Goal: Find specific page/section: Find specific page/section

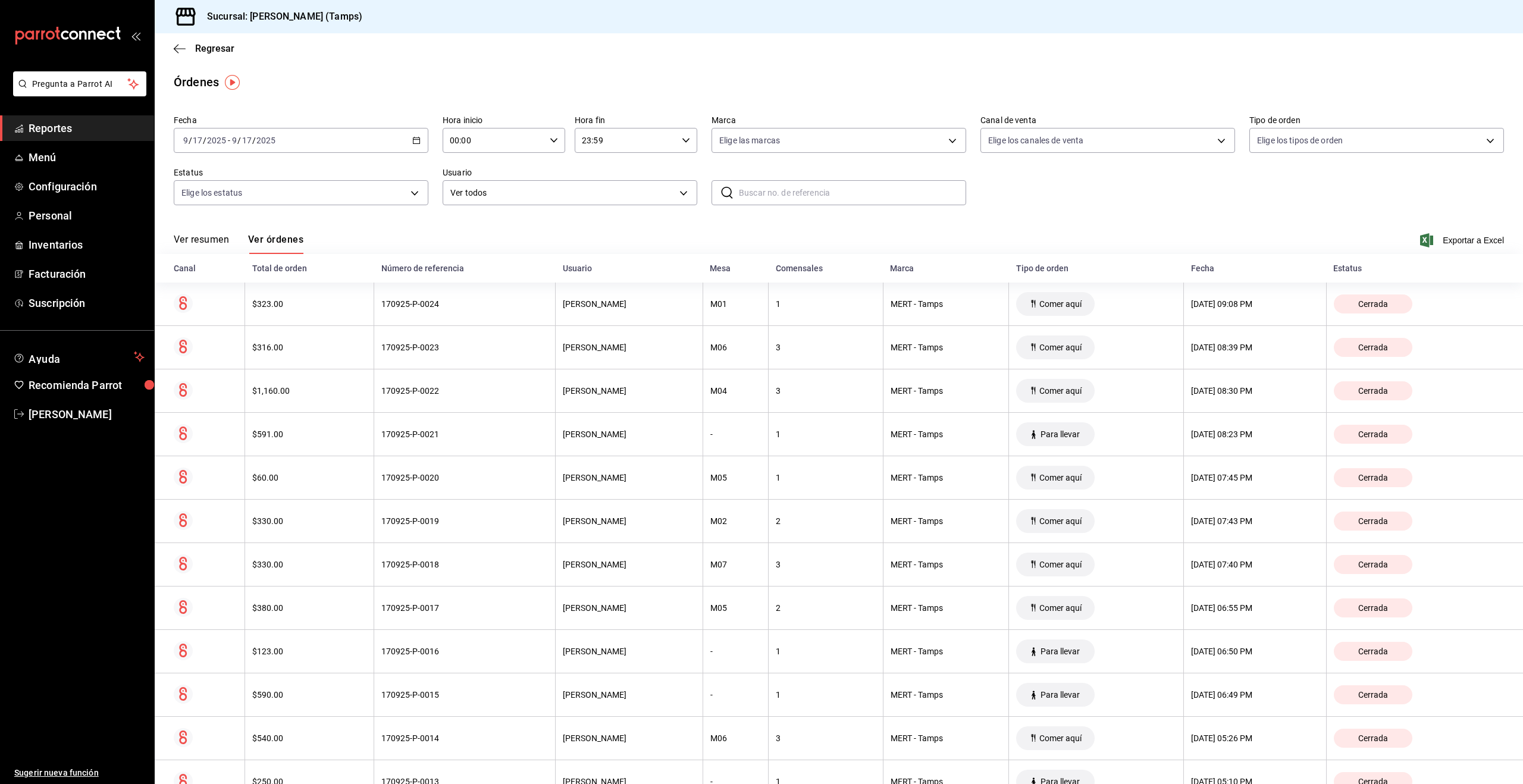
click at [53, 130] on span "Reportes" at bounding box center [86, 128] width 116 height 16
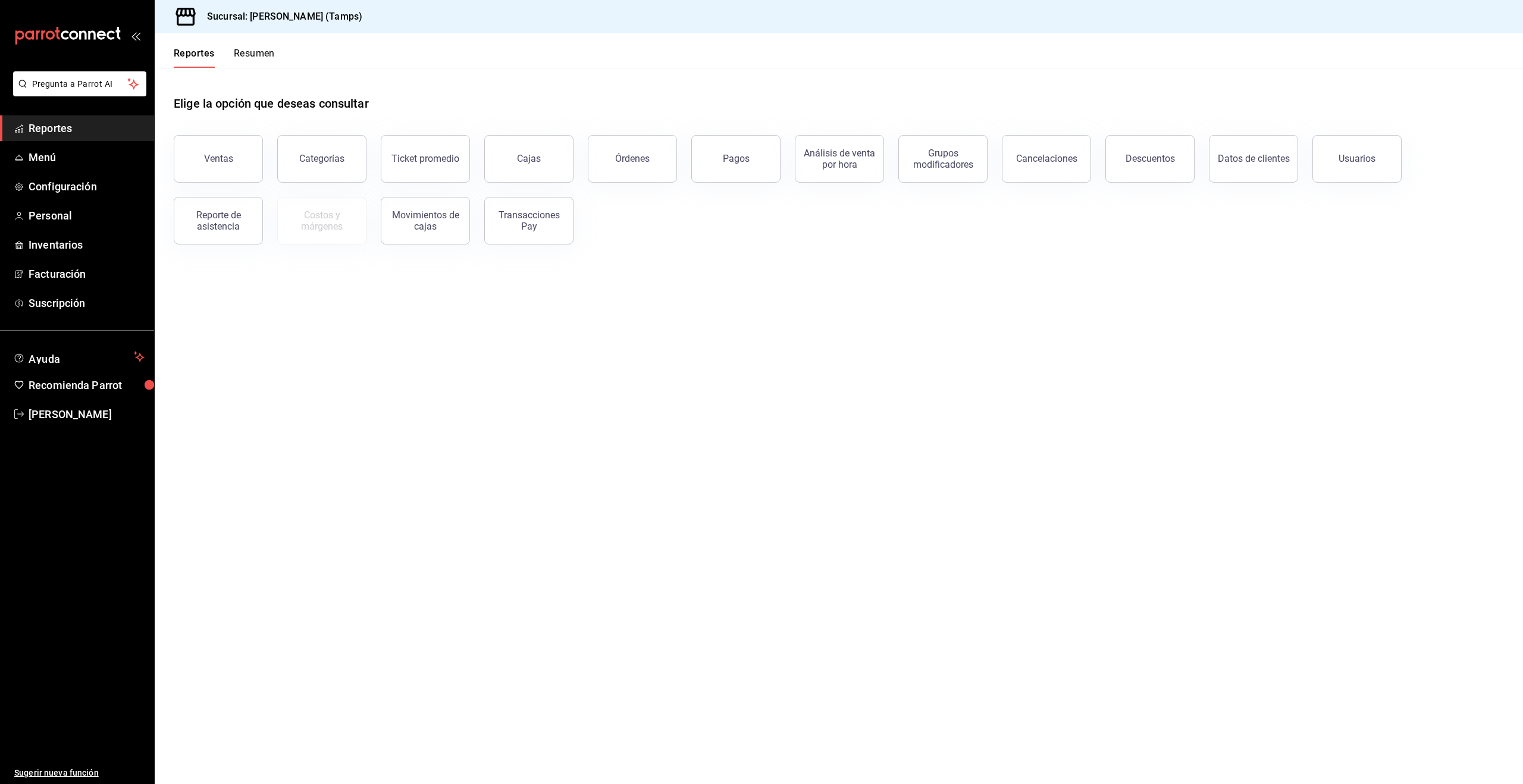
click at [225, 165] on button "Ventas" at bounding box center [218, 158] width 89 height 47
